Goal: Transaction & Acquisition: Purchase product/service

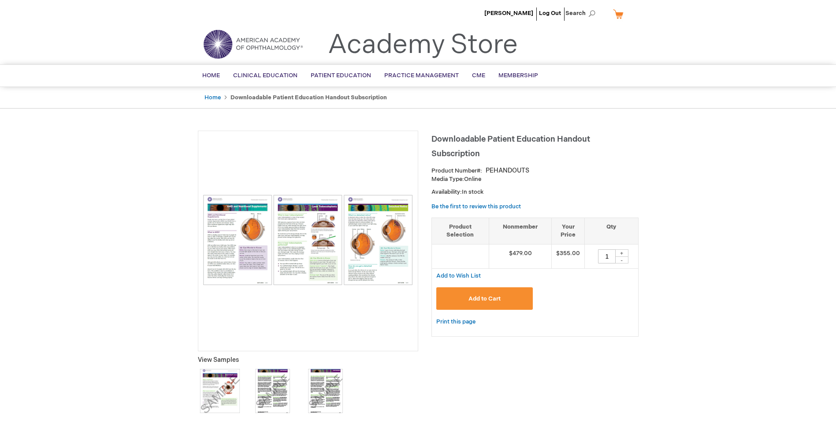
click at [509, 302] on button "Add to Cart" at bounding box center [484, 298] width 97 height 22
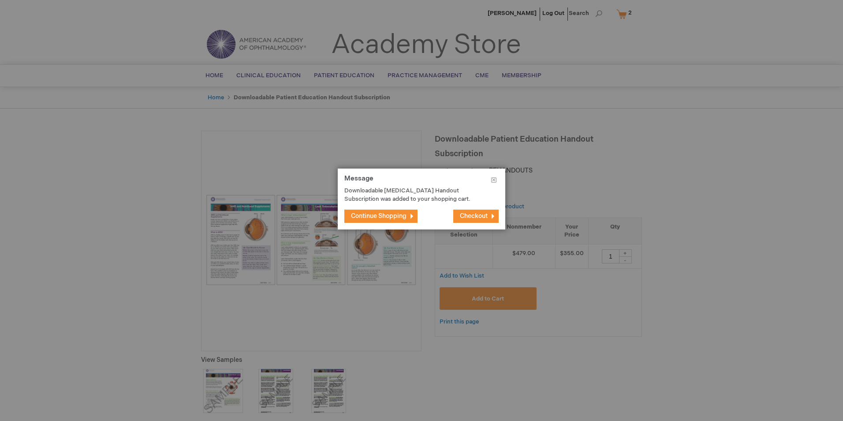
click at [481, 213] on span "Checkout" at bounding box center [474, 215] width 28 height 7
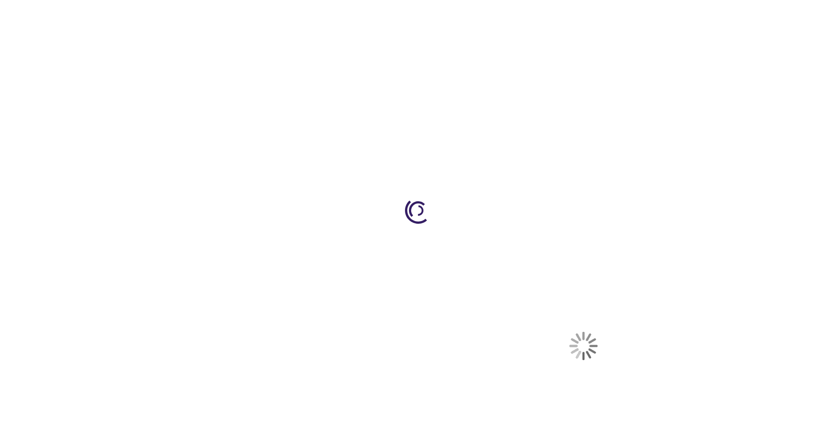
select select "US"
select select "22"
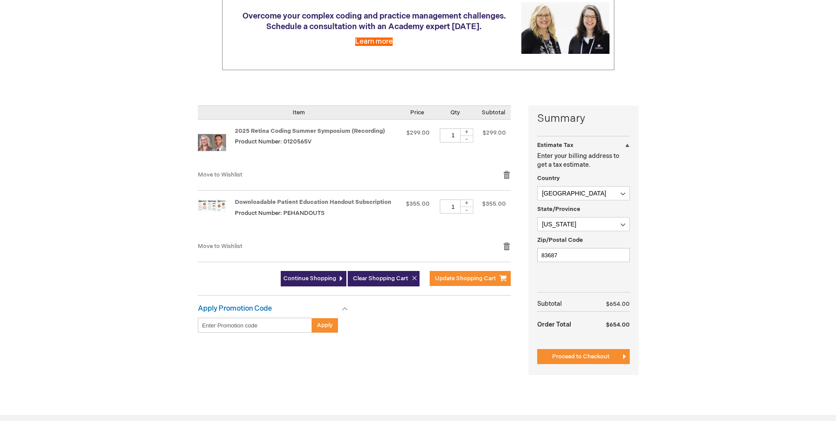
scroll to position [132, 0]
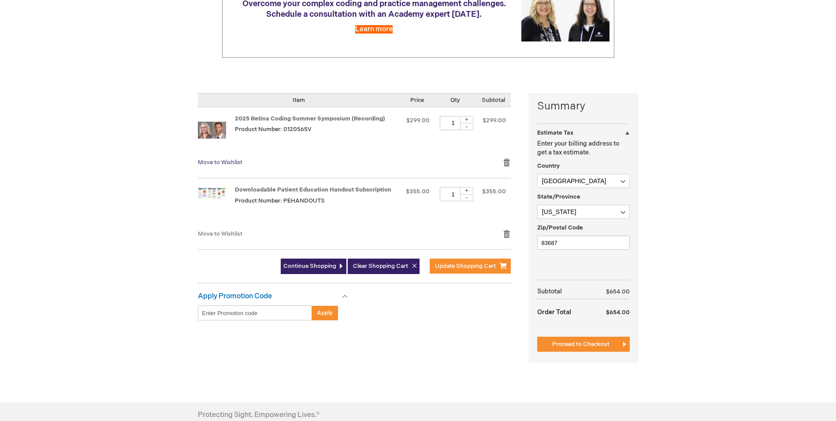
click at [228, 162] on span "Move to Wishlist" at bounding box center [220, 162] width 45 height 7
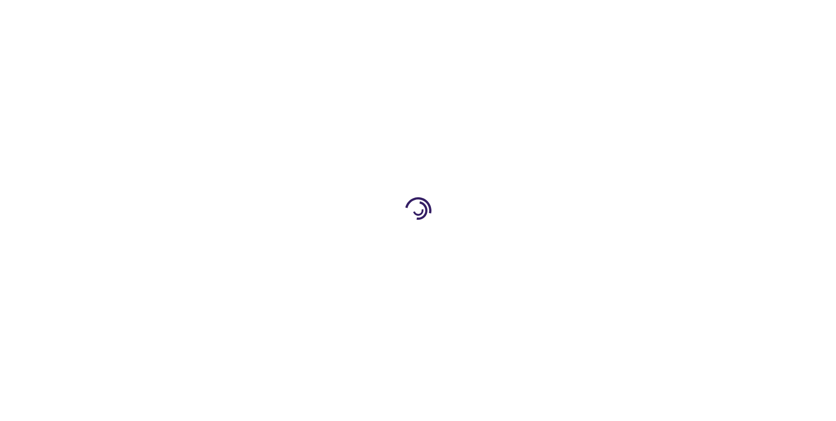
select select "US"
select select "22"
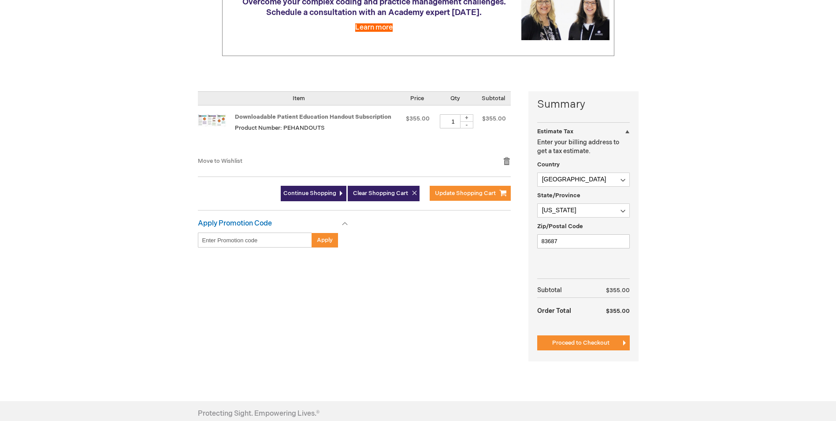
scroll to position [220, 0]
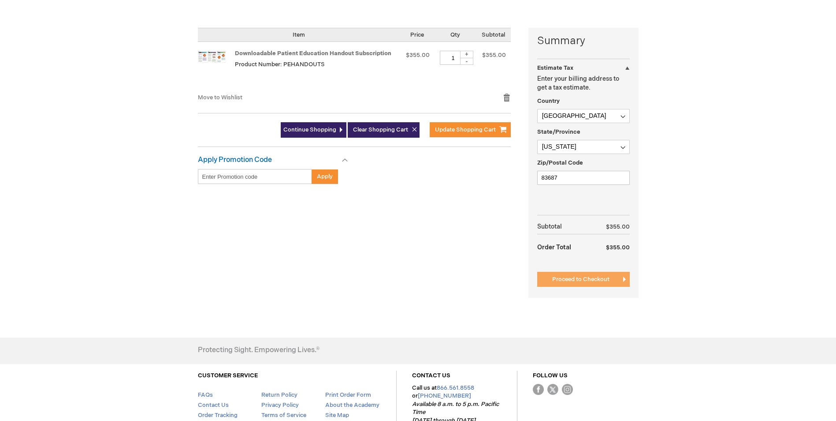
click at [566, 279] on span "Proceed to Checkout" at bounding box center [580, 279] width 57 height 7
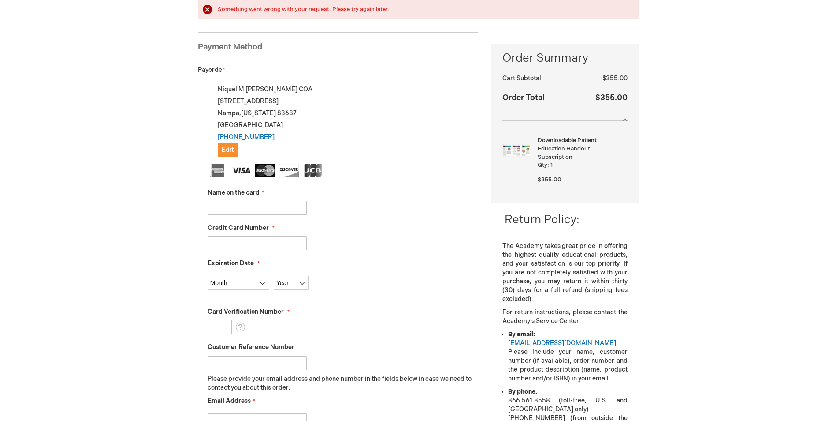
scroll to position [144, 0]
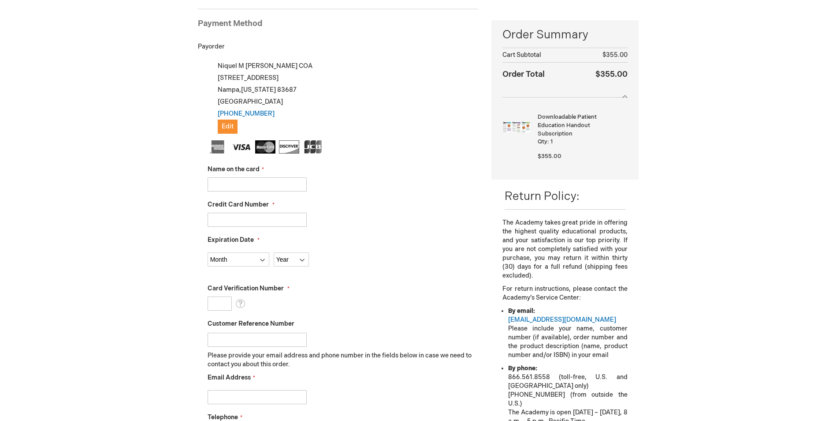
click at [225, 183] on input "Name on the card" at bounding box center [257, 184] width 99 height 14
type input "[PERSON_NAME]"
click at [228, 220] on input "Credit Card Number" at bounding box center [257, 220] width 99 height 14
type input "4129570037050812"
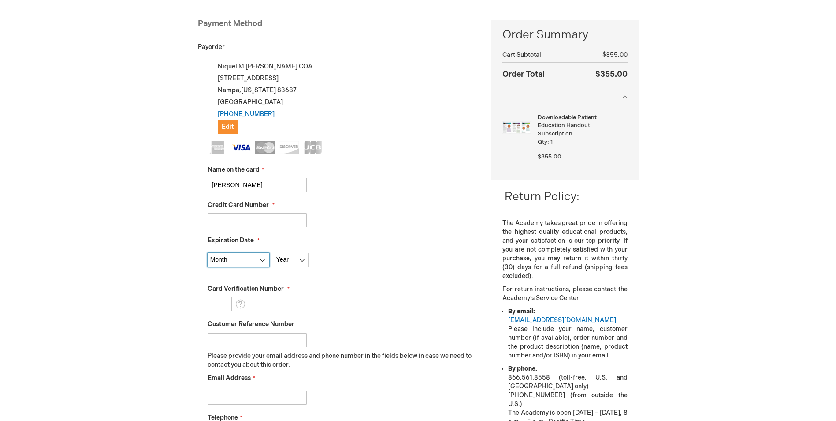
drag, startPoint x: 253, startPoint y: 260, endPoint x: 249, endPoint y: 262, distance: 4.7
click at [253, 260] on select "Month 01 - January 02 - February 03 - March 04 - April 05 - May 06 - June 07 - …" at bounding box center [239, 260] width 62 height 14
select select "10"
click at [208, 253] on select "Month 01 - January 02 - February 03 - March 04 - April 05 - May 06 - June 07 - …" at bounding box center [239, 260] width 62 height 14
click at [303, 257] on select "Year 2025 2026 2027 2028 2029 2030 2031 2032 2033 2034 2035" at bounding box center [291, 260] width 35 height 14
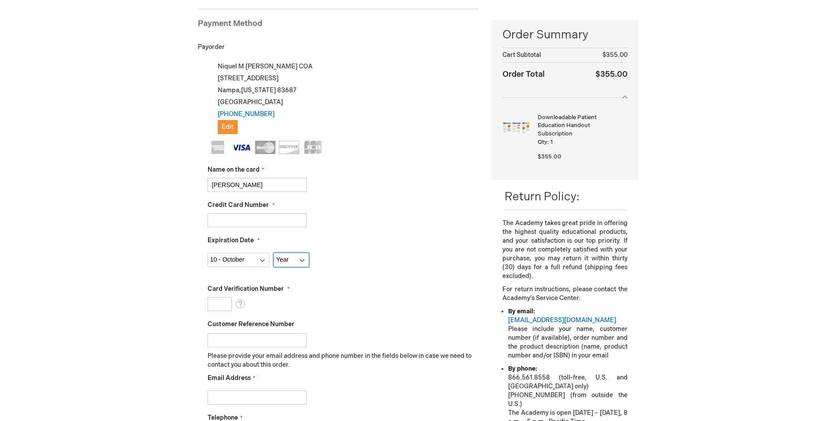
select select "2026"
click at [274, 253] on select "Year 2025 2026 2027 2028 2029 2030 2031 2032 2033 2034 2035" at bounding box center [291, 260] width 35 height 14
click at [217, 302] on input "Card Verification Number" at bounding box center [220, 304] width 24 height 14
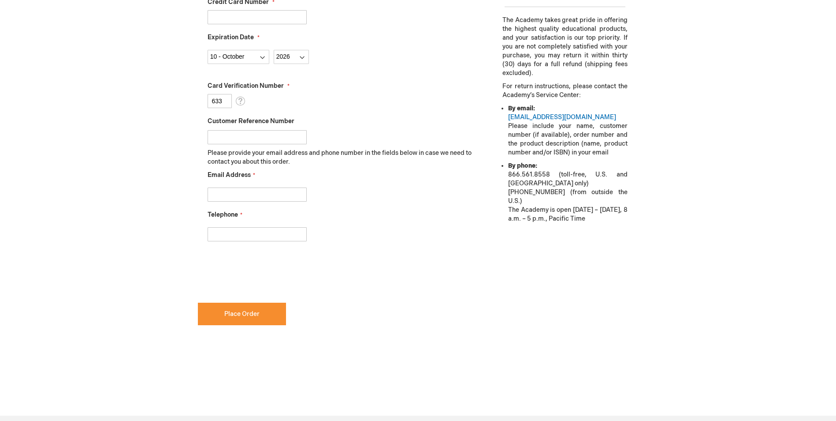
scroll to position [341, 0]
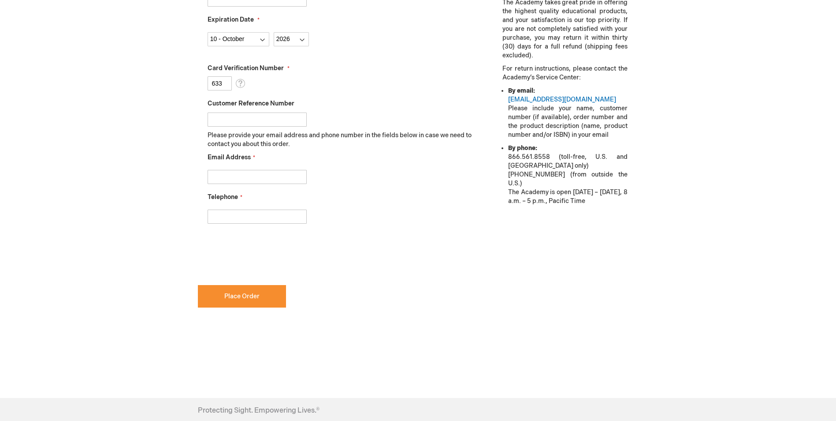
type input "633"
click at [217, 176] on input "Email Address" at bounding box center [257, 177] width 99 height 14
type input "nthurber@intermountaineyecenters.com"
type input "2084662222"
checkbox input "true"
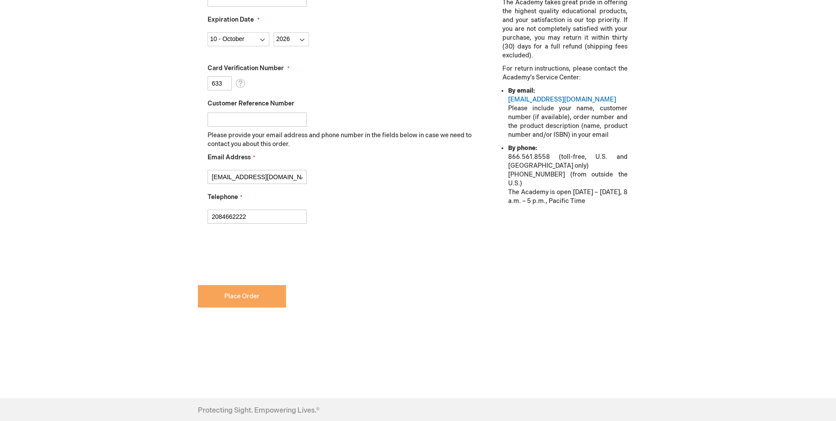
click at [263, 300] on button "Place Order" at bounding box center [242, 296] width 88 height 22
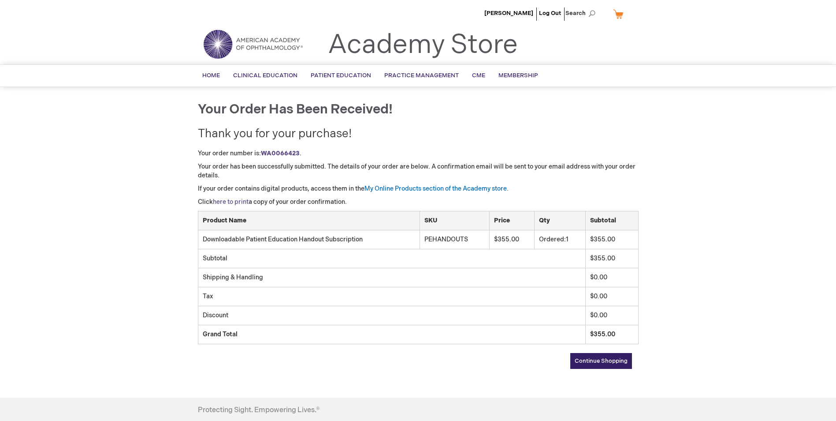
click at [238, 201] on link "here to print" at bounding box center [231, 201] width 36 height 7
